Goal: Task Accomplishment & Management: Use online tool/utility

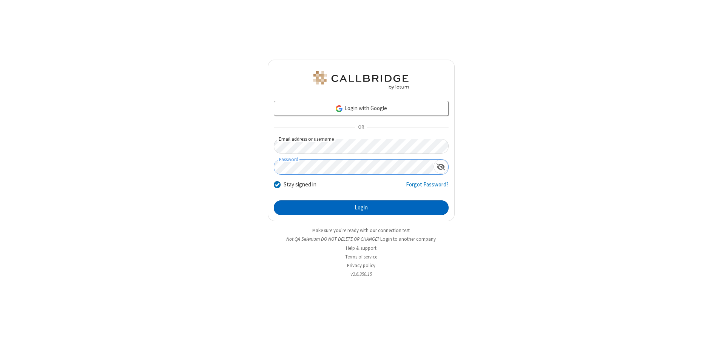
click at [361, 208] on button "Login" at bounding box center [361, 207] width 175 height 15
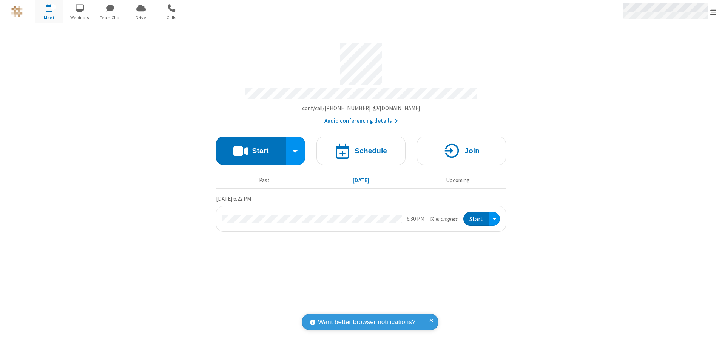
click at [713, 12] on span "Open menu" at bounding box center [713, 12] width 6 height 8
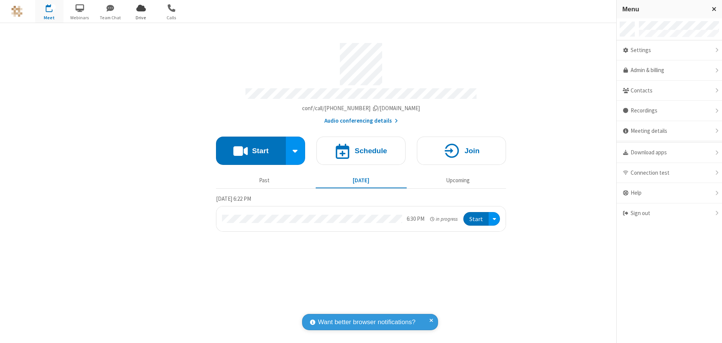
click at [141, 17] on span "Drive" at bounding box center [141, 17] width 28 height 7
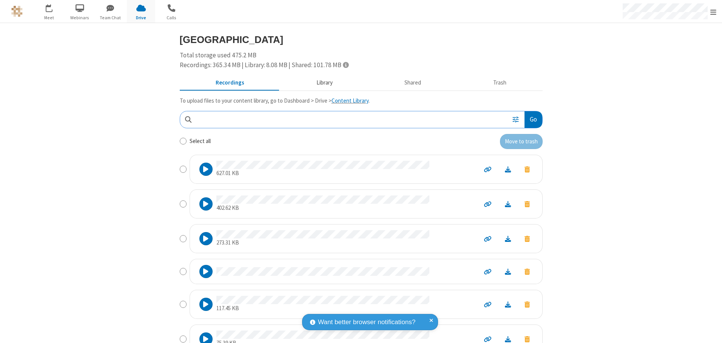
click at [321, 83] on button "Library" at bounding box center [324, 83] width 88 height 14
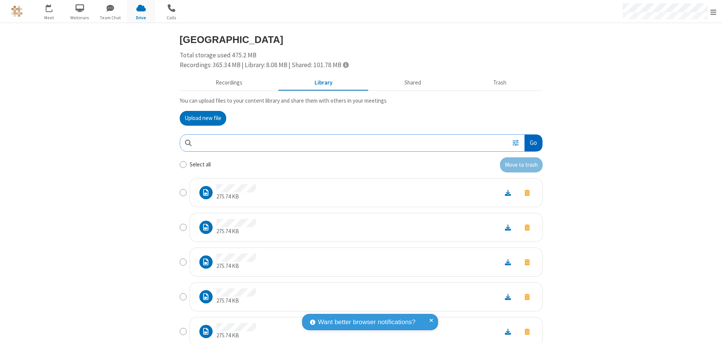
click at [530, 143] on button "Go" at bounding box center [532, 143] width 17 height 17
click at [200, 118] on button "Upload new file" at bounding box center [203, 118] width 46 height 15
